Goal: Transaction & Acquisition: Purchase product/service

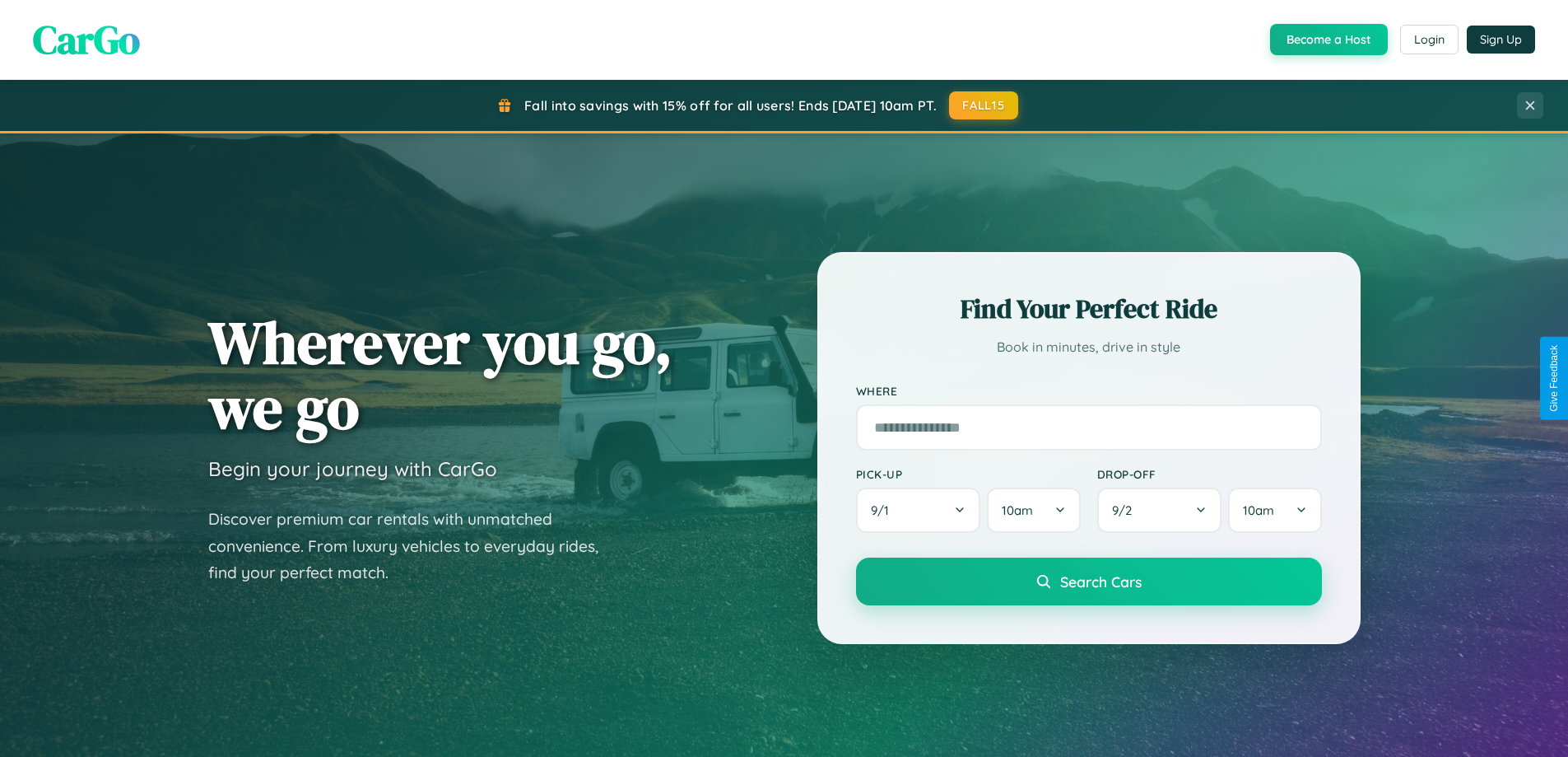
scroll to position [710, 0]
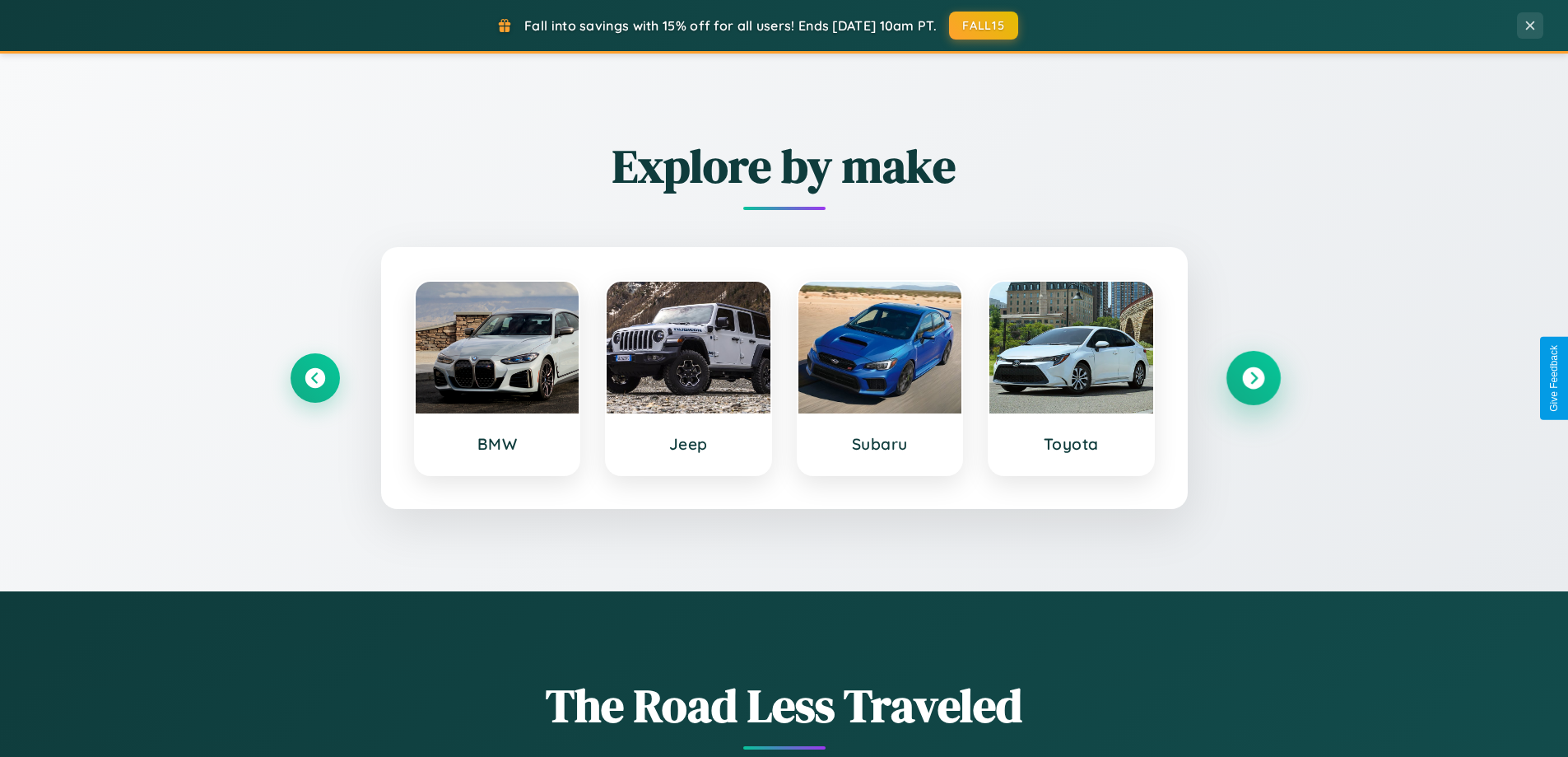
click at [1253, 378] on icon at bounding box center [1253, 378] width 23 height 23
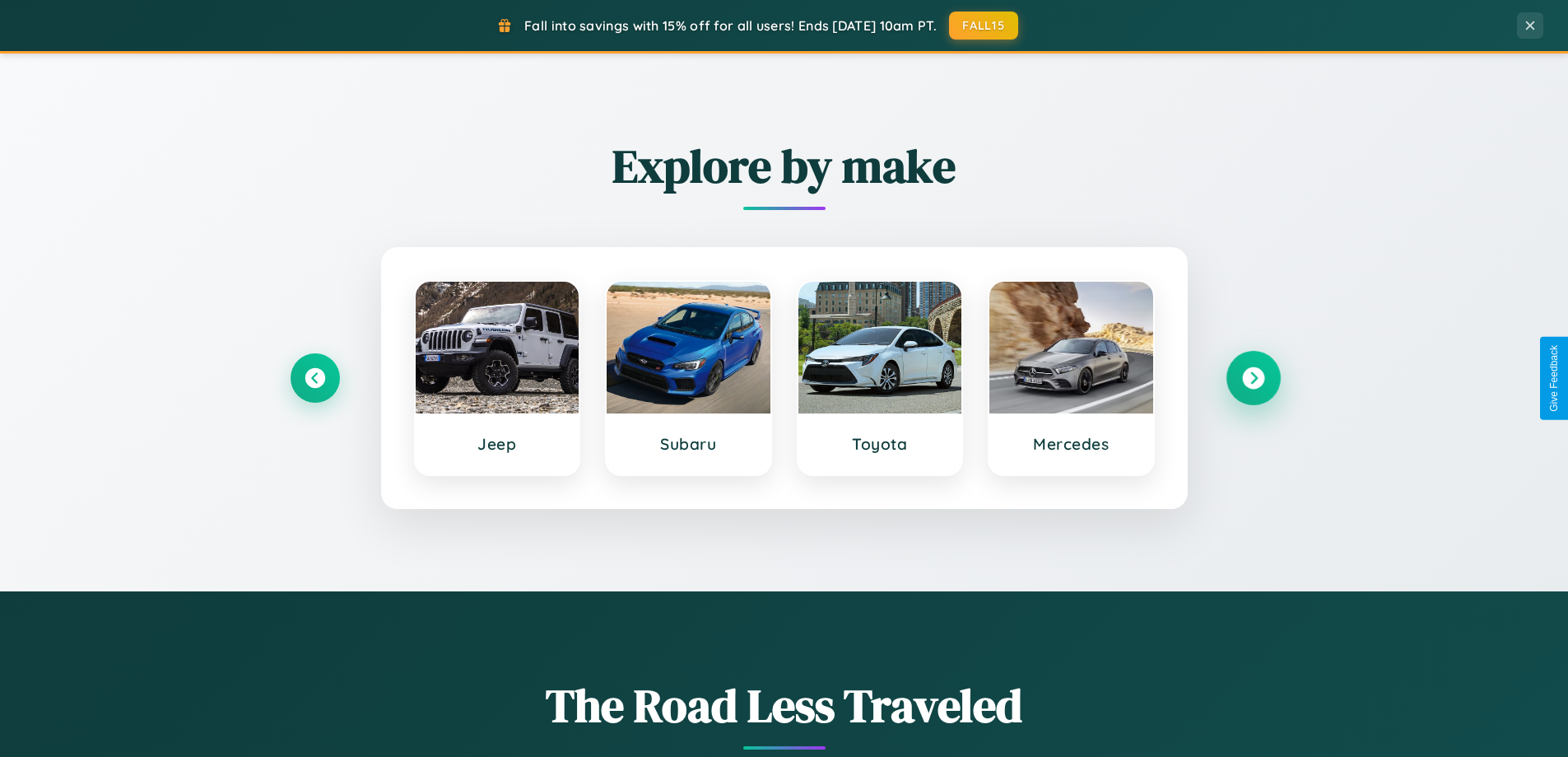
click at [1253, 378] on icon at bounding box center [1253, 378] width 23 height 23
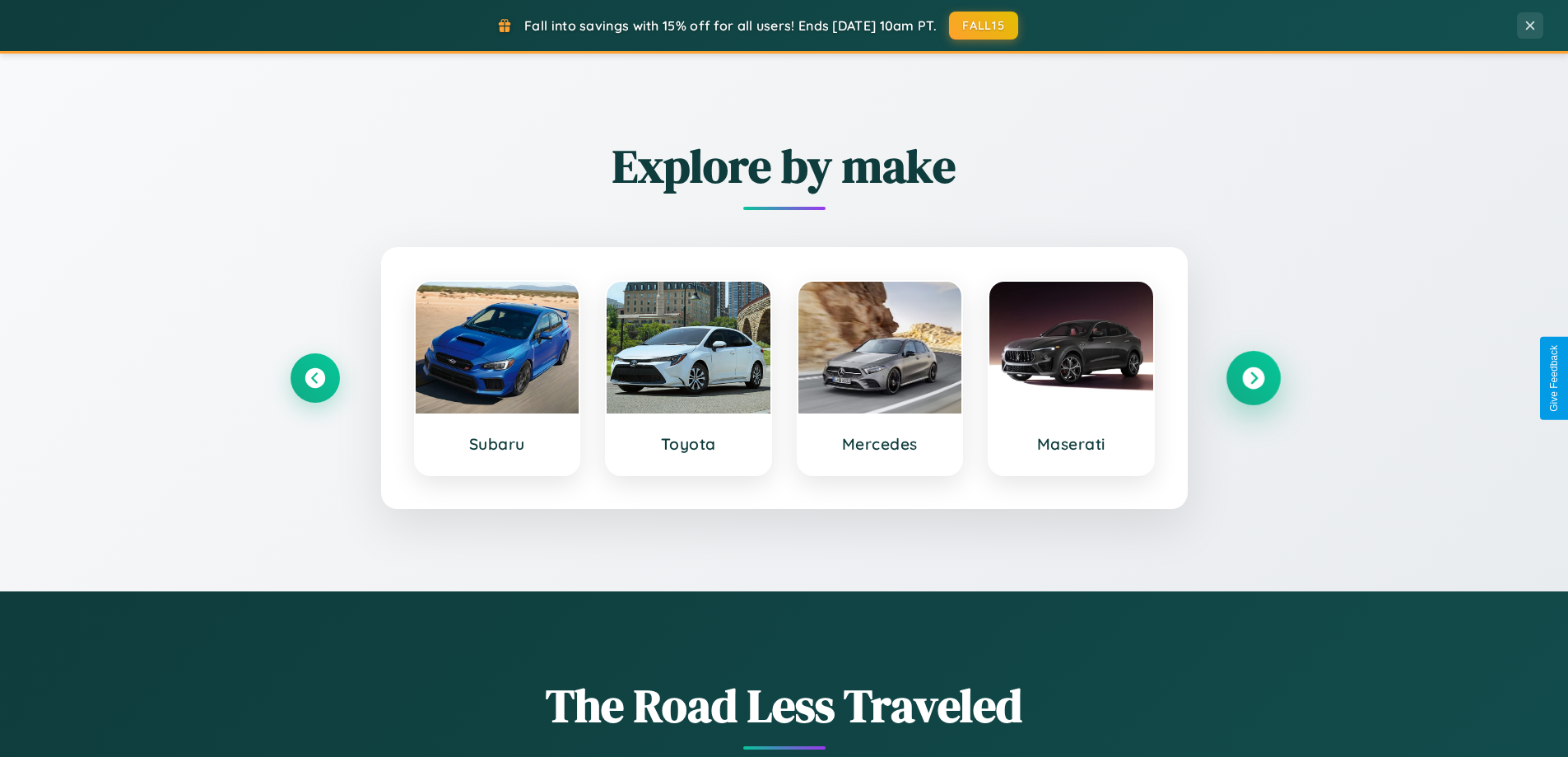
click at [1253, 378] on icon at bounding box center [1253, 378] width 23 height 23
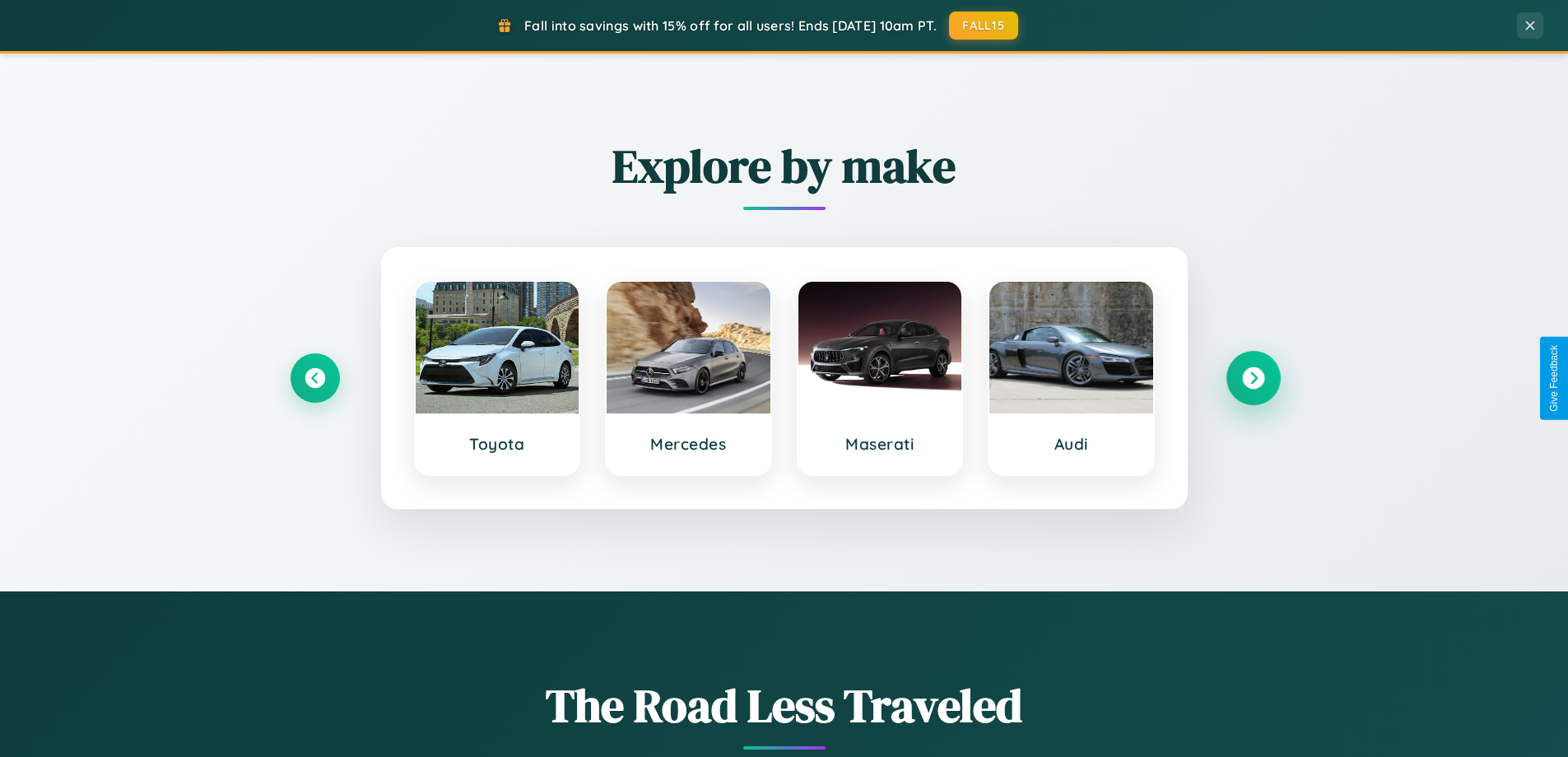
click at [1253, 378] on icon at bounding box center [1253, 378] width 23 height 23
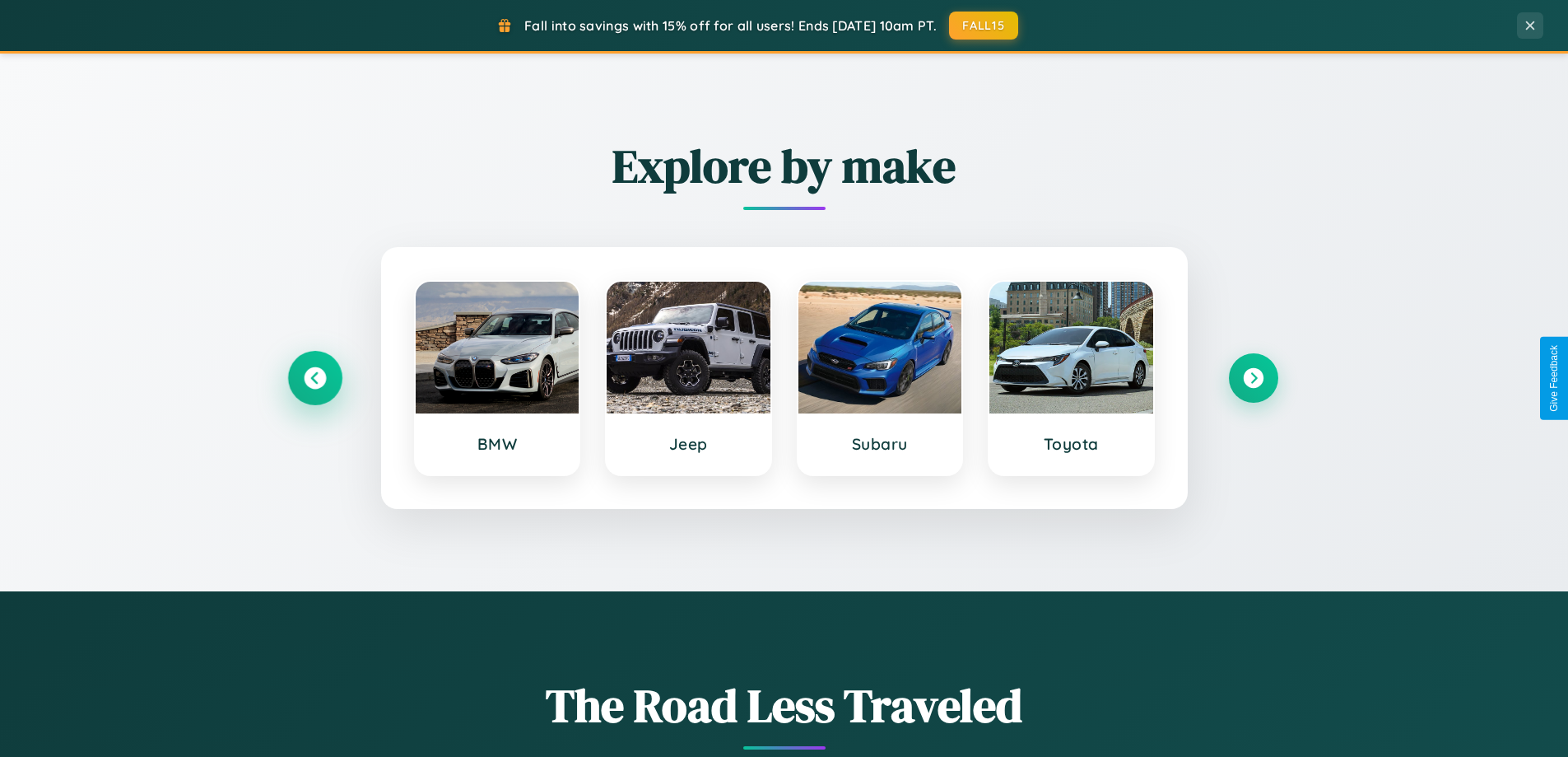
click at [314, 378] on icon at bounding box center [314, 378] width 23 height 23
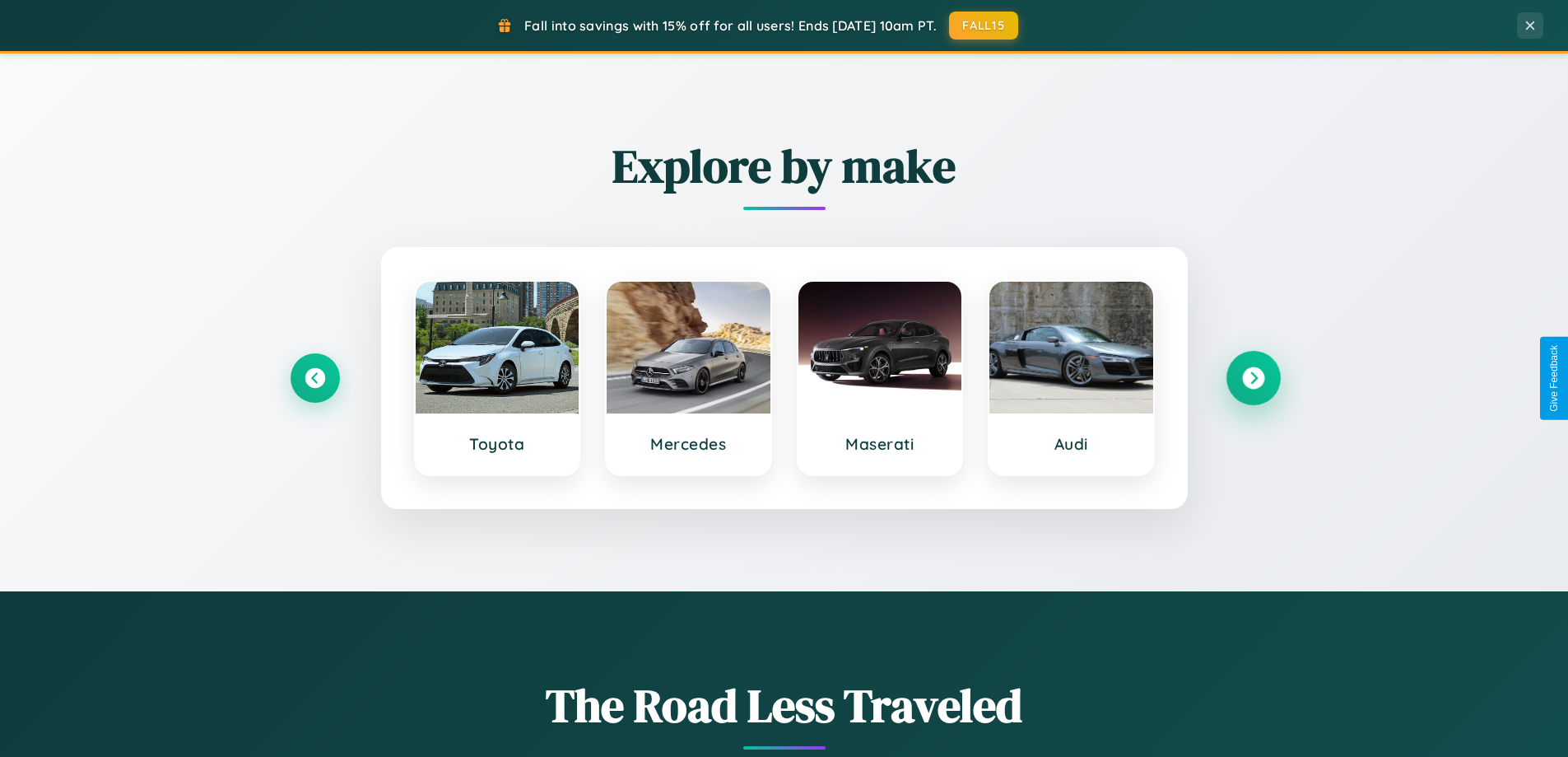
click at [1253, 378] on icon at bounding box center [1253, 378] width 23 height 23
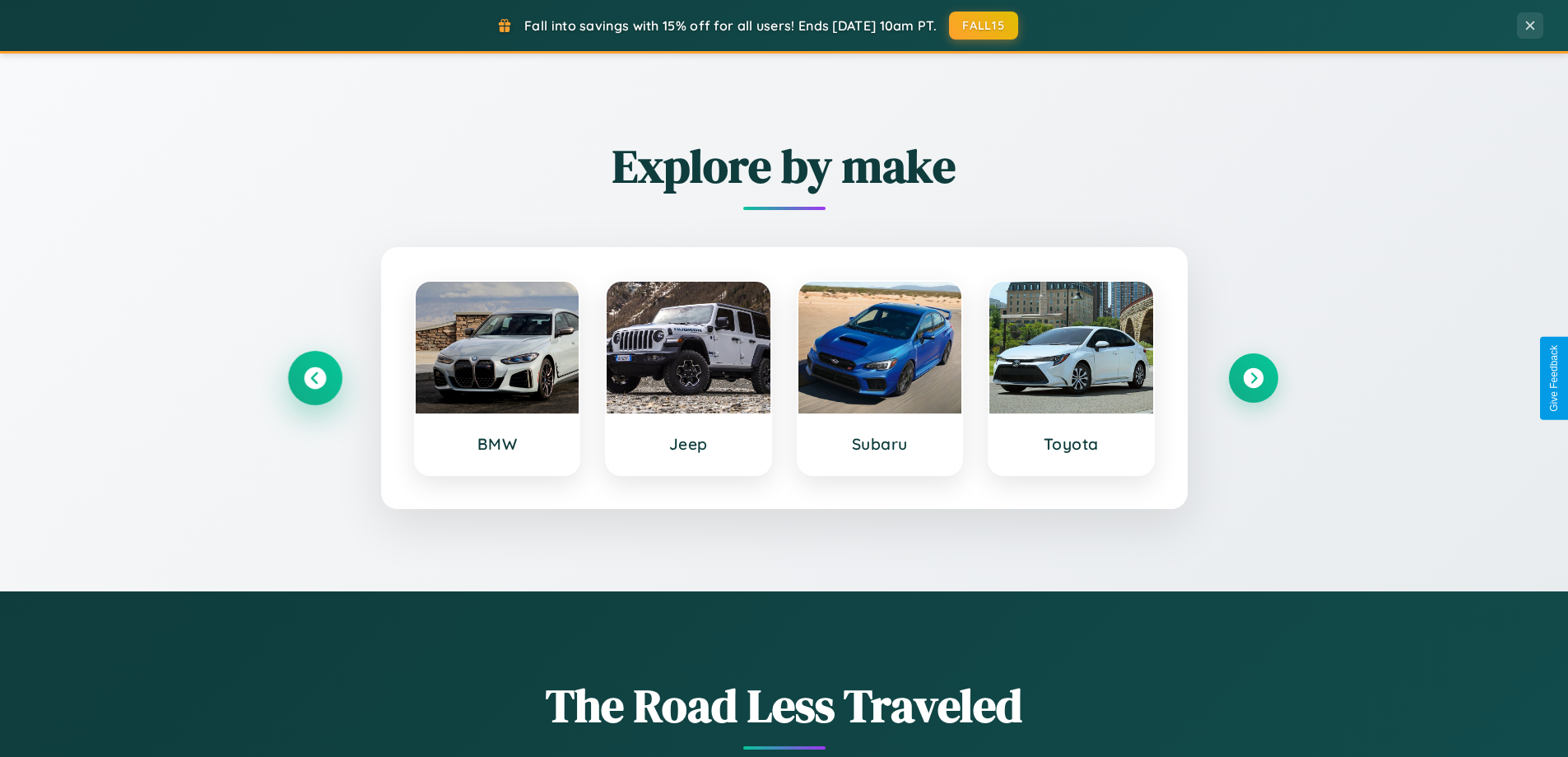
click at [314, 378] on icon at bounding box center [314, 378] width 23 height 23
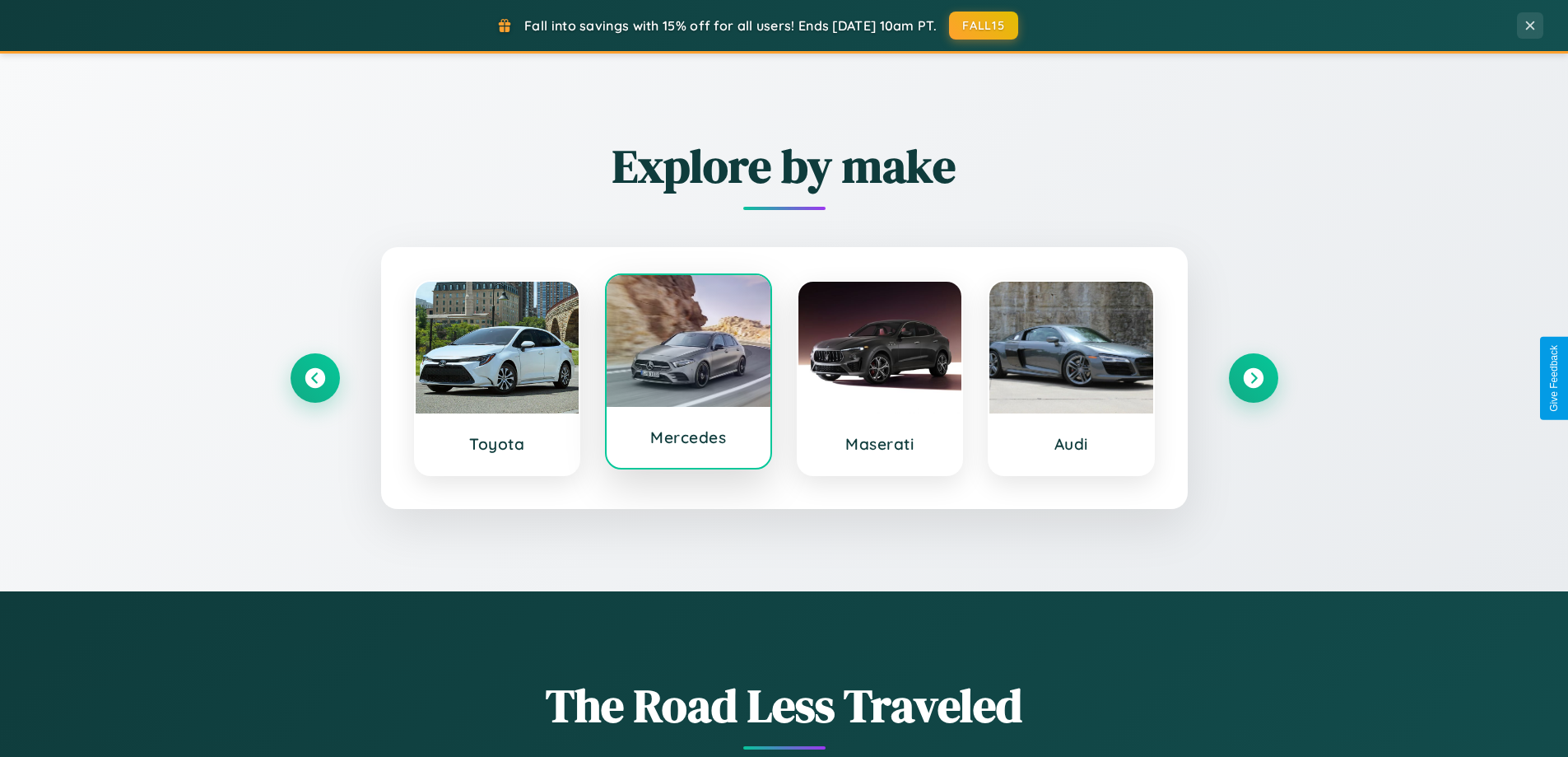
click at [688, 372] on div at bounding box center [688, 341] width 163 height 132
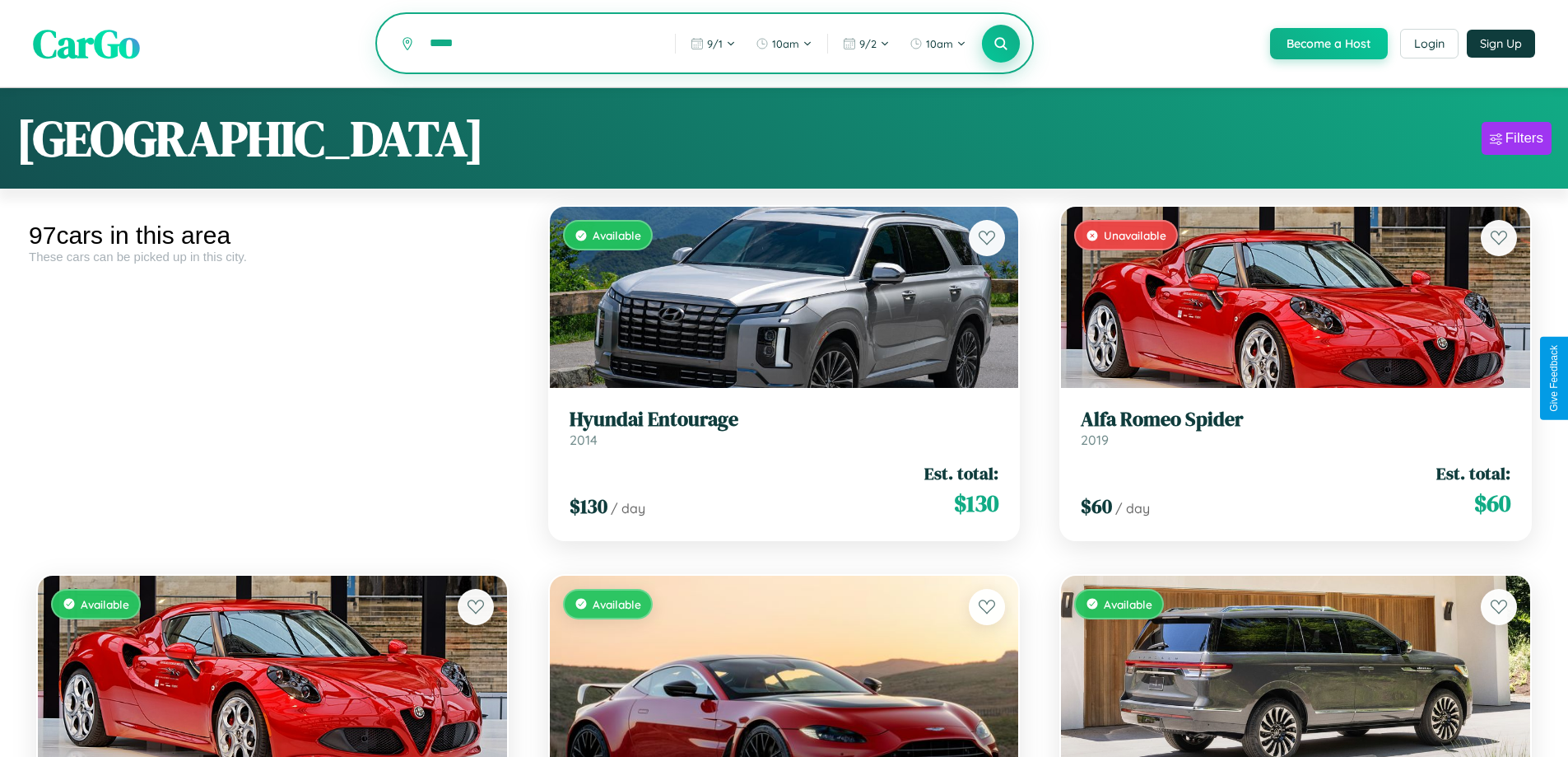
type input "*****"
click at [1000, 44] on icon at bounding box center [1001, 43] width 16 height 16
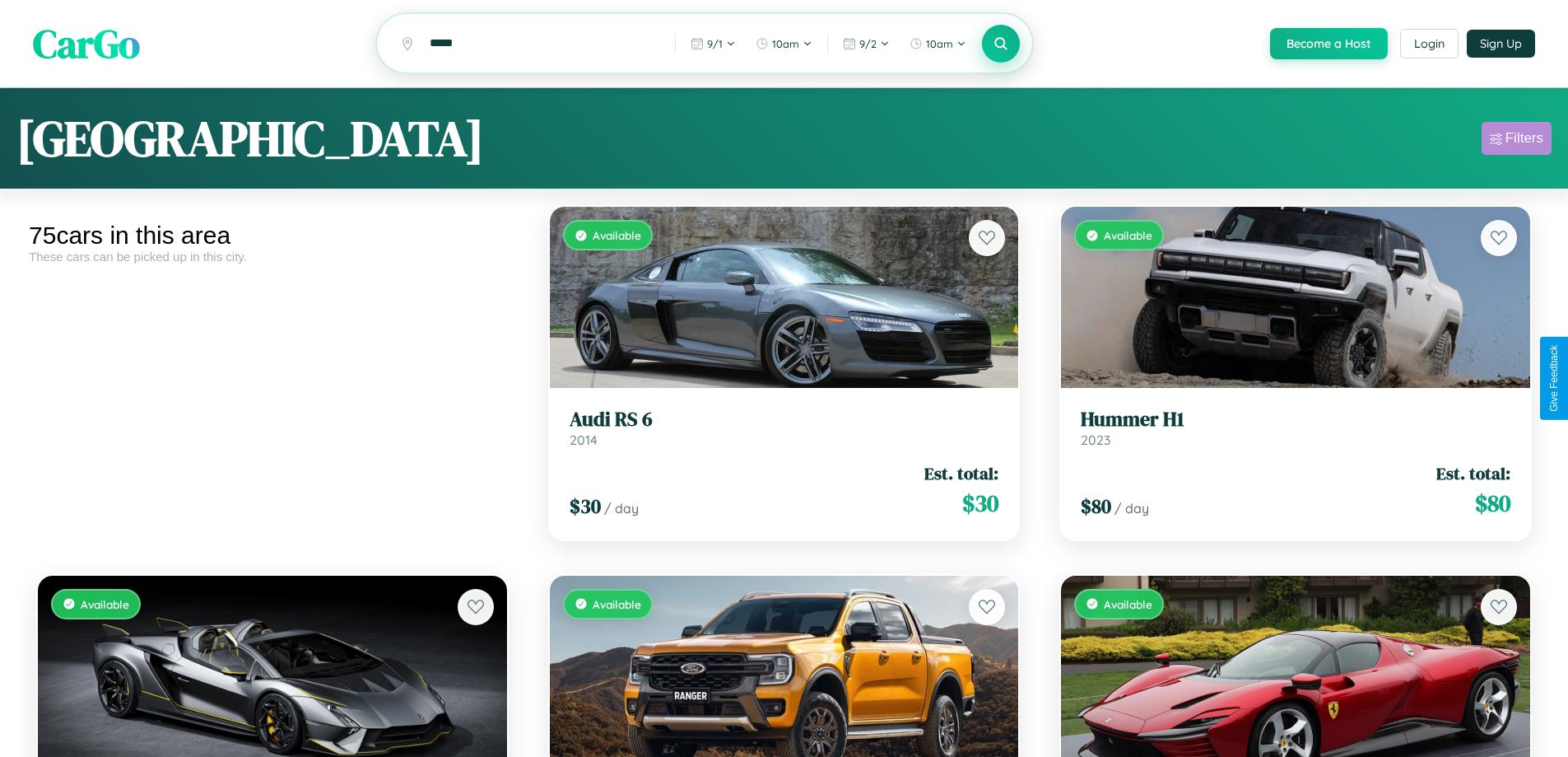
click at [1516, 141] on div "Filters" at bounding box center [1524, 138] width 38 height 17
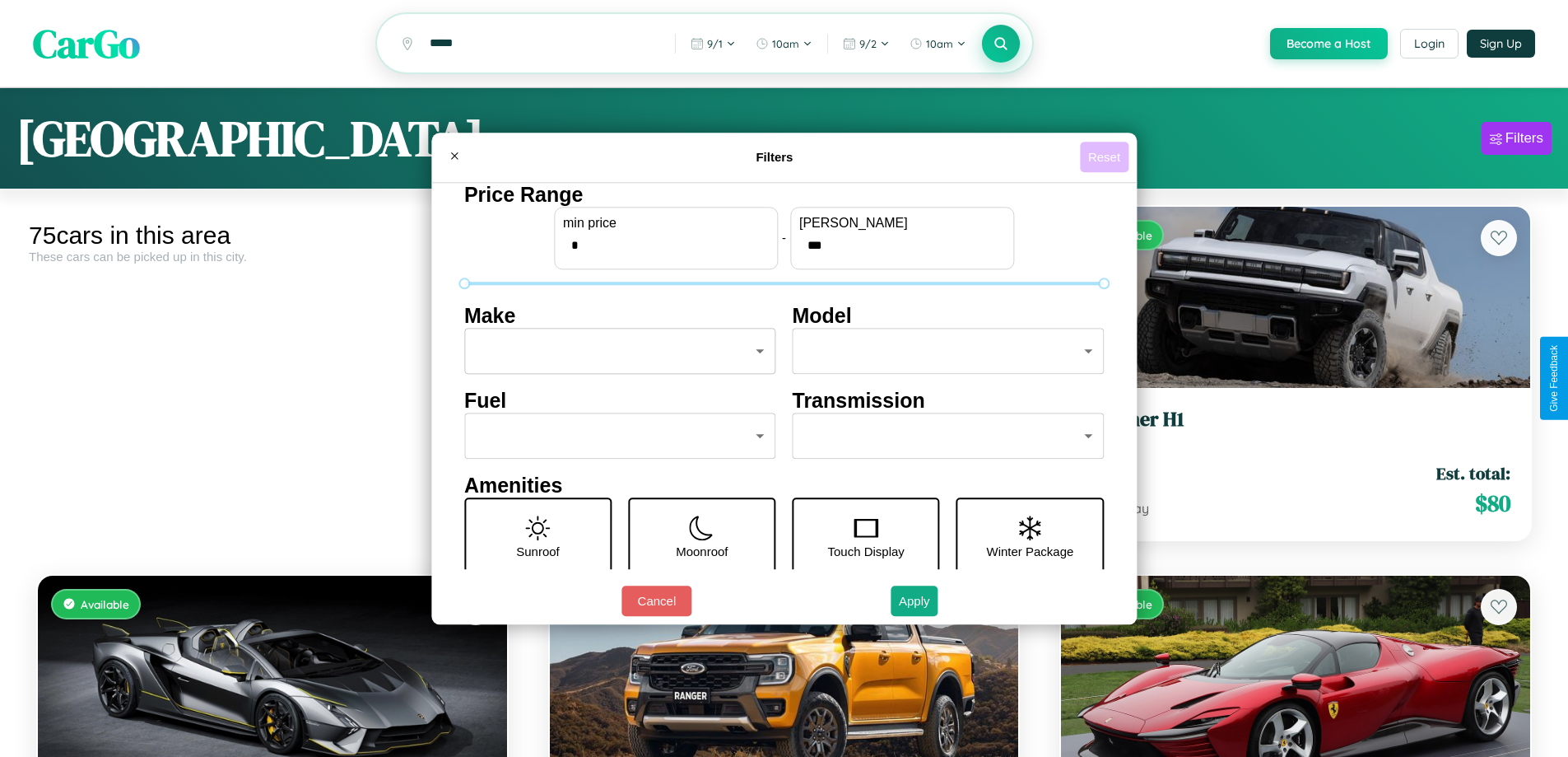
click at [1106, 157] on button "Reset" at bounding box center [1104, 157] width 49 height 30
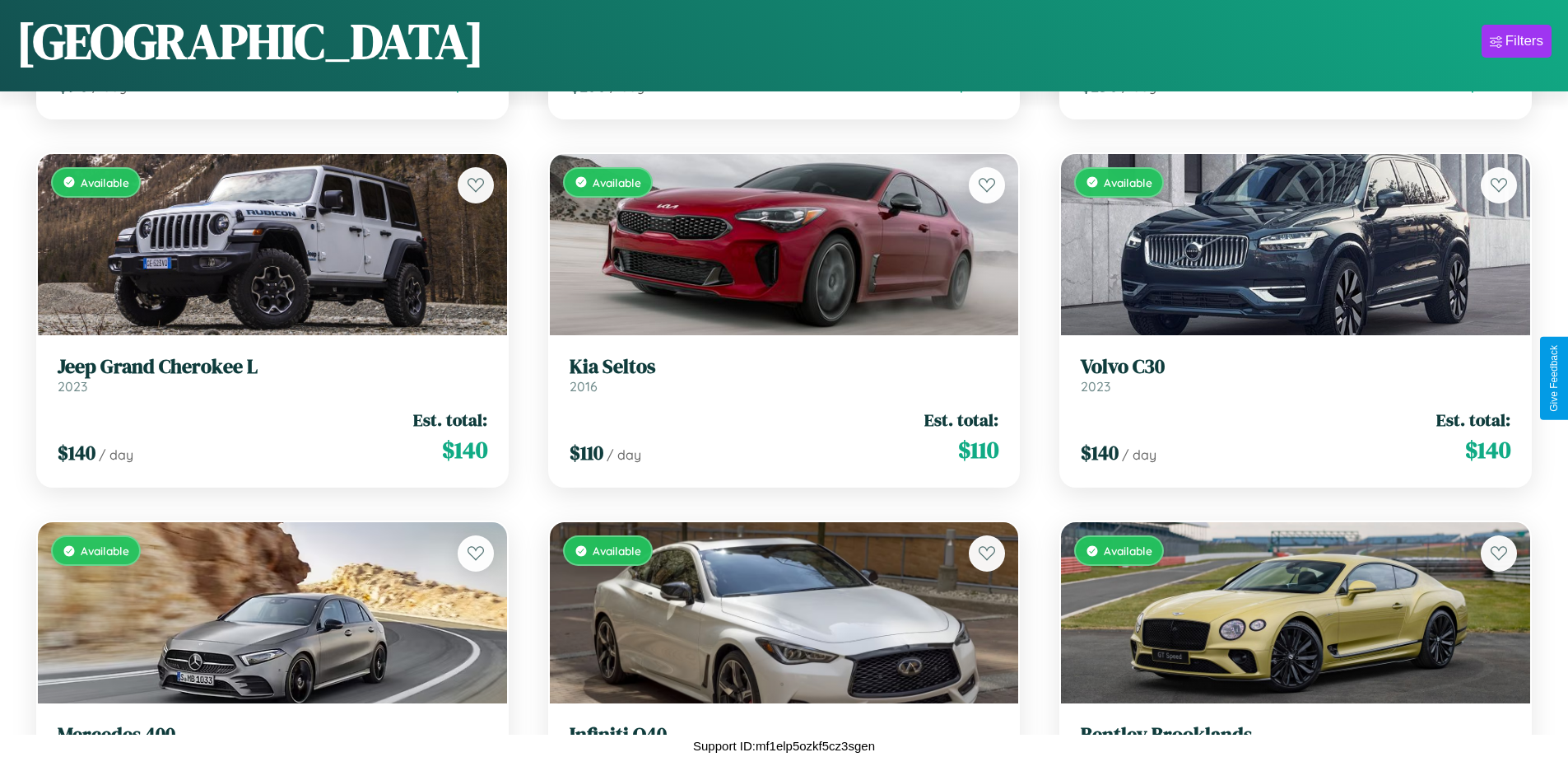
scroll to position [8712, 0]
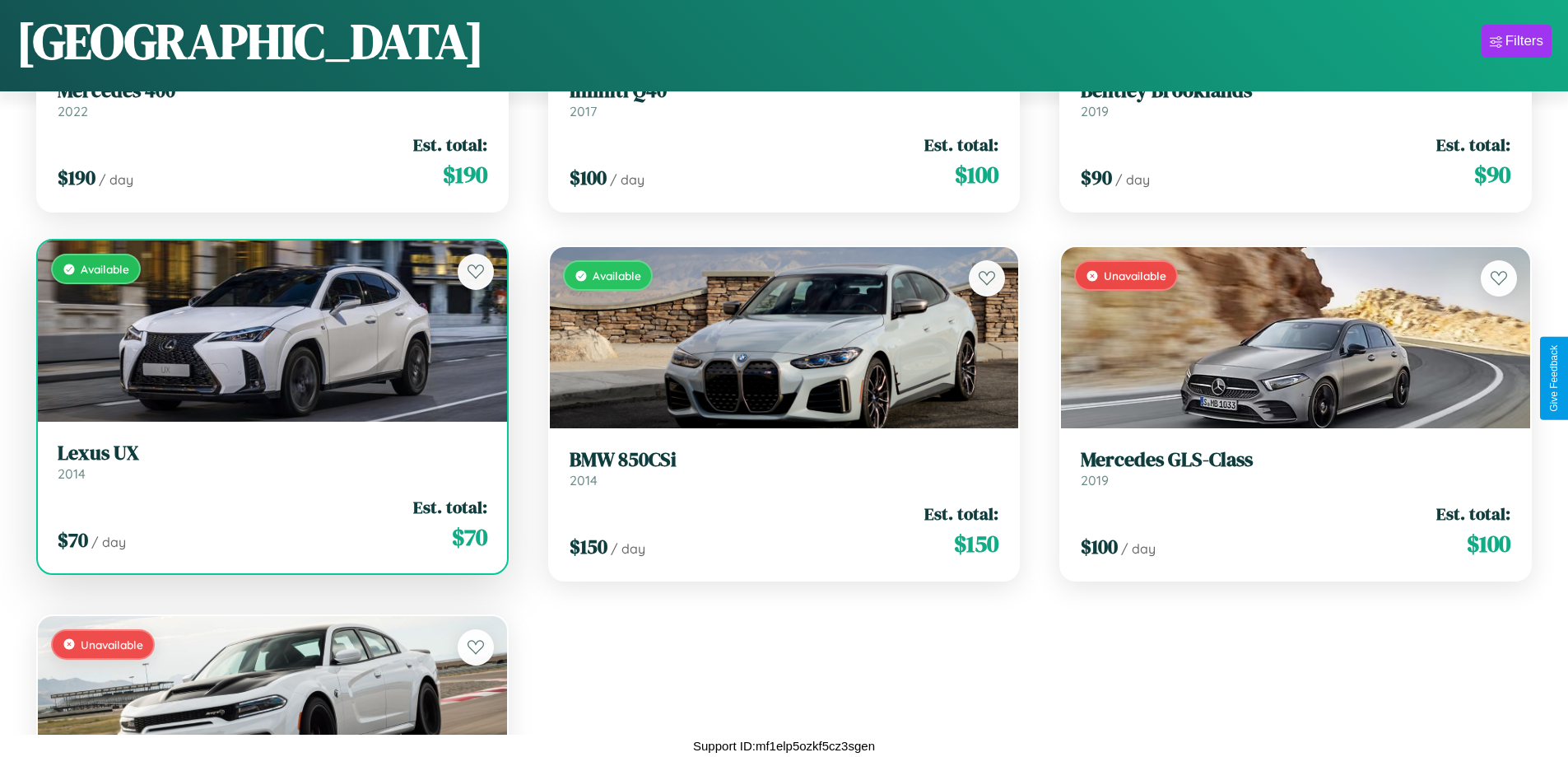
click at [270, 331] on div "Available" at bounding box center [272, 331] width 469 height 181
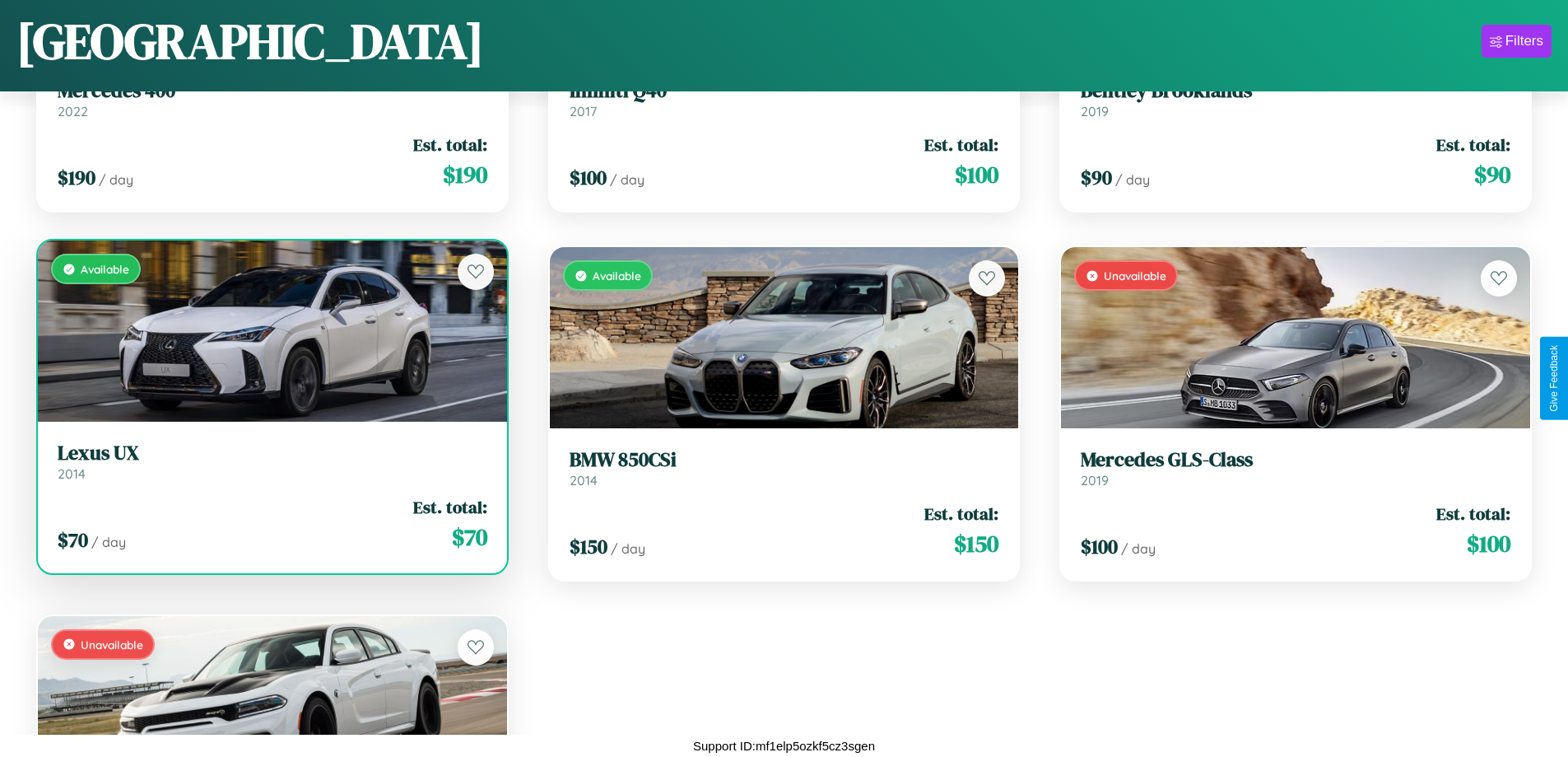
click at [270, 331] on div "Available" at bounding box center [272, 331] width 469 height 181
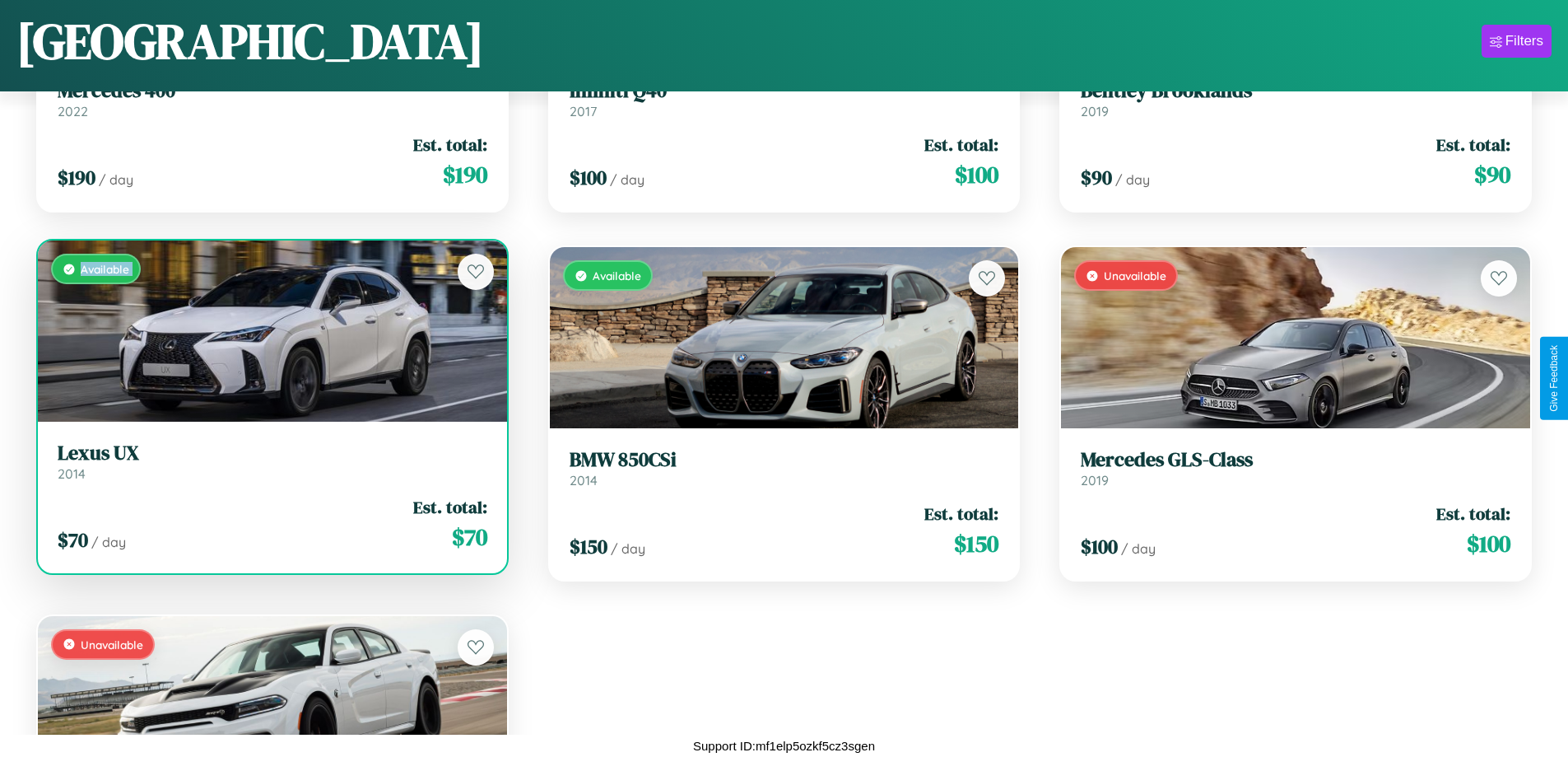
click at [270, 331] on div "Available" at bounding box center [272, 331] width 469 height 181
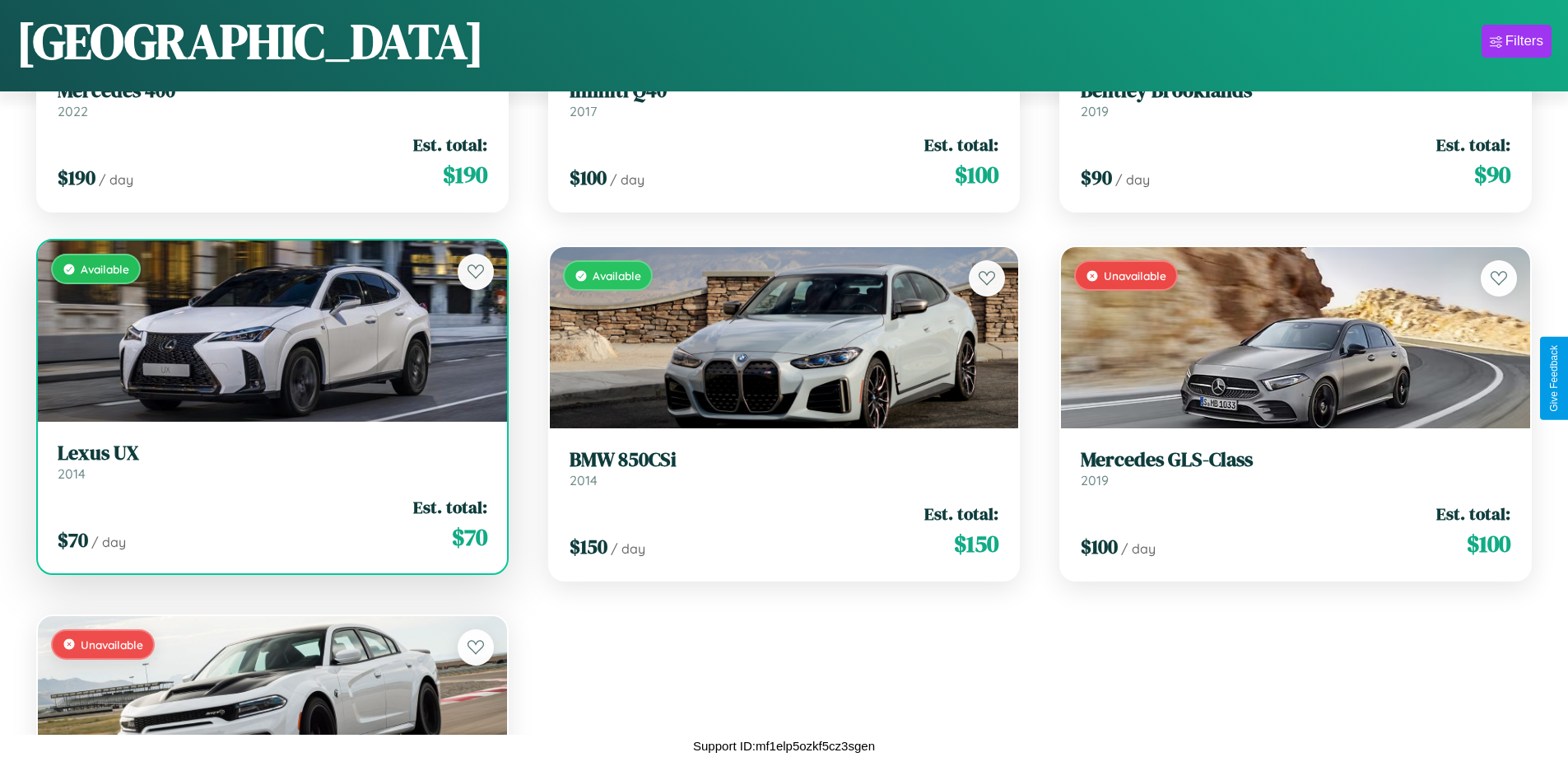
click at [270, 331] on div "Available" at bounding box center [272, 331] width 469 height 181
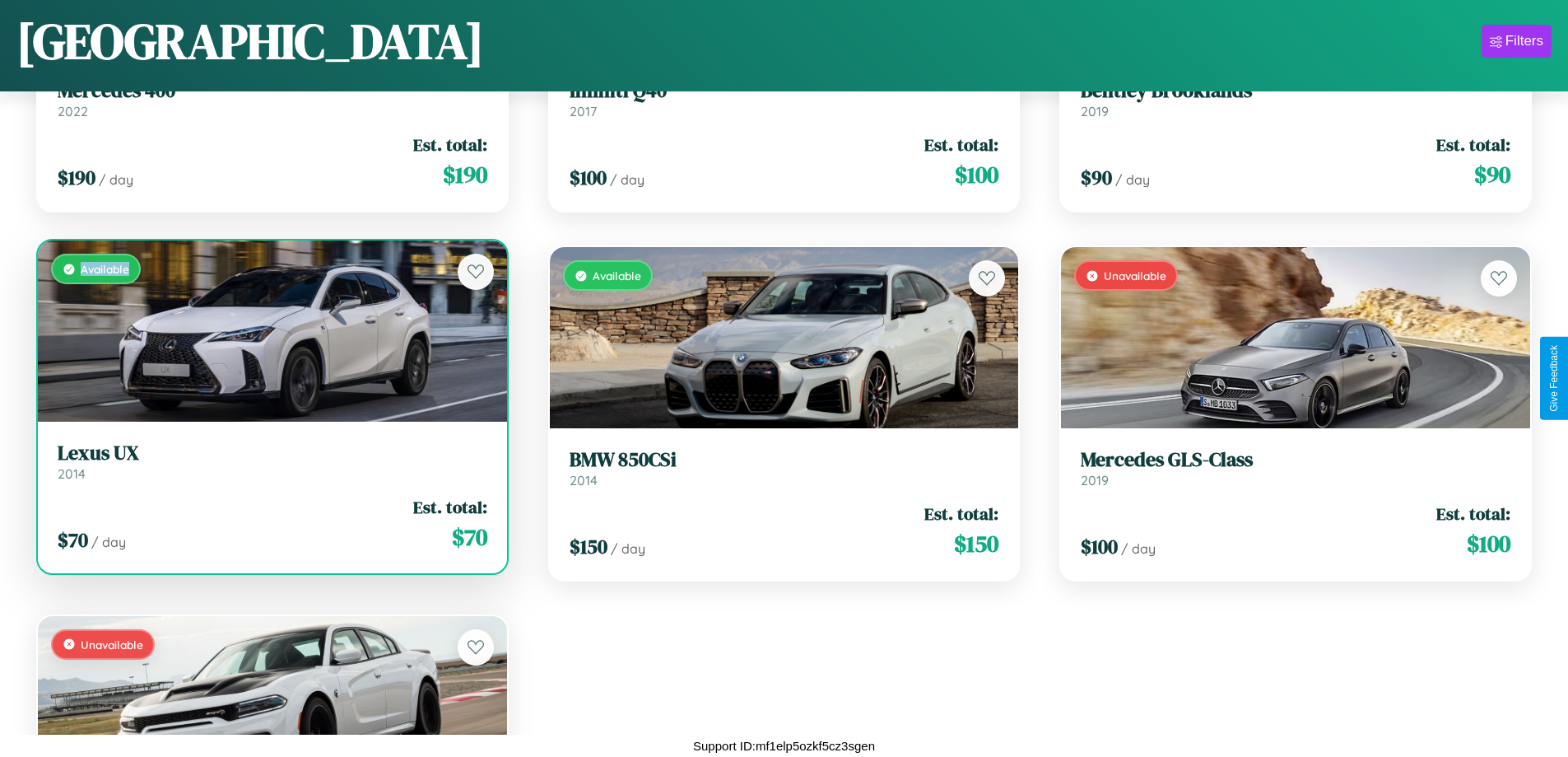
click at [270, 331] on div "Available" at bounding box center [272, 331] width 469 height 181
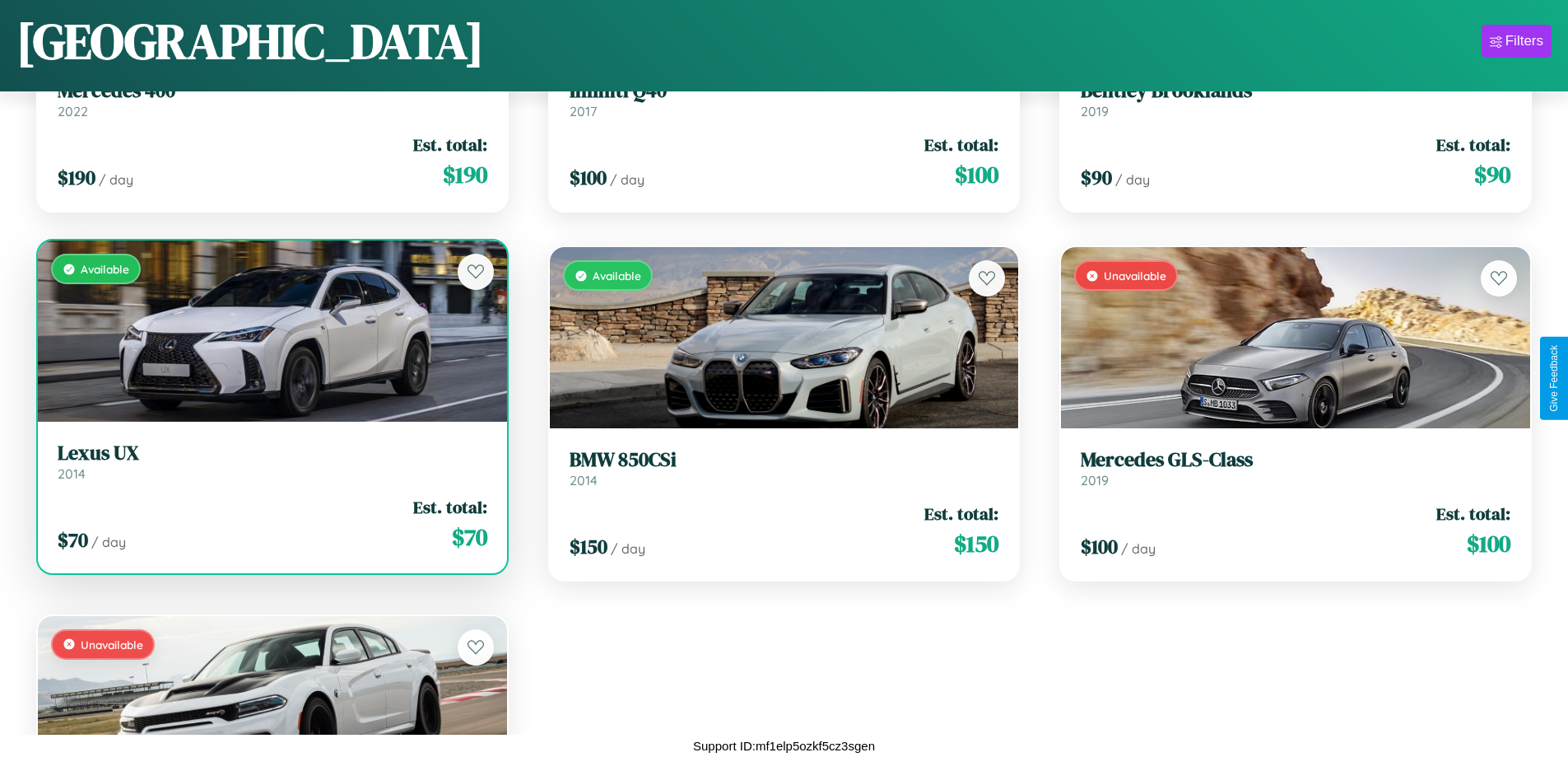
click at [270, 461] on h3 "Lexus UX" at bounding box center [272, 453] width 430 height 24
